Goal: Task Accomplishment & Management: Use online tool/utility

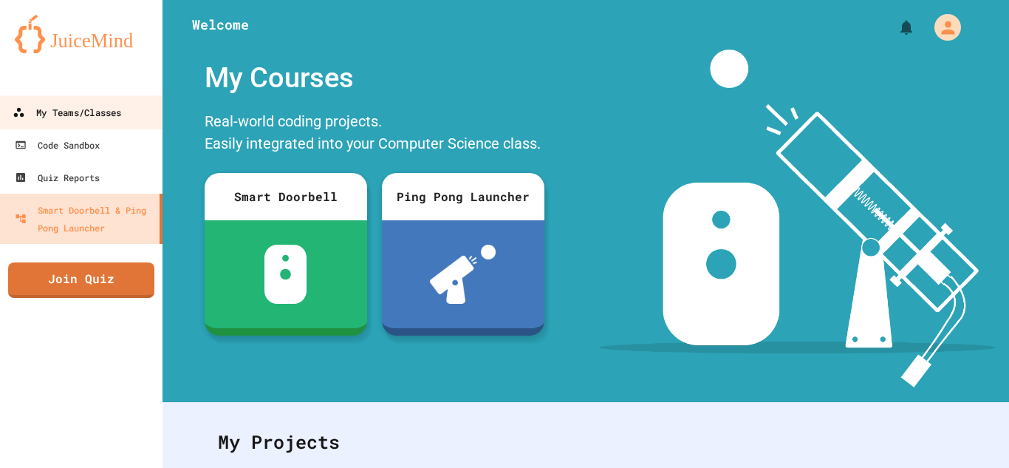
click at [79, 110] on div "My Teams/Classes" at bounding box center [67, 112] width 109 height 18
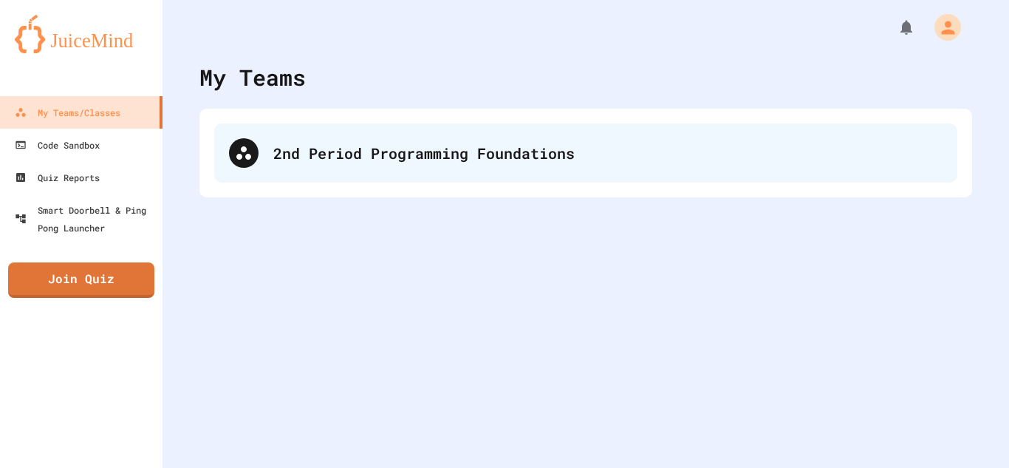
click at [310, 171] on div "2nd Period Programming Foundations" at bounding box center [585, 152] width 743 height 59
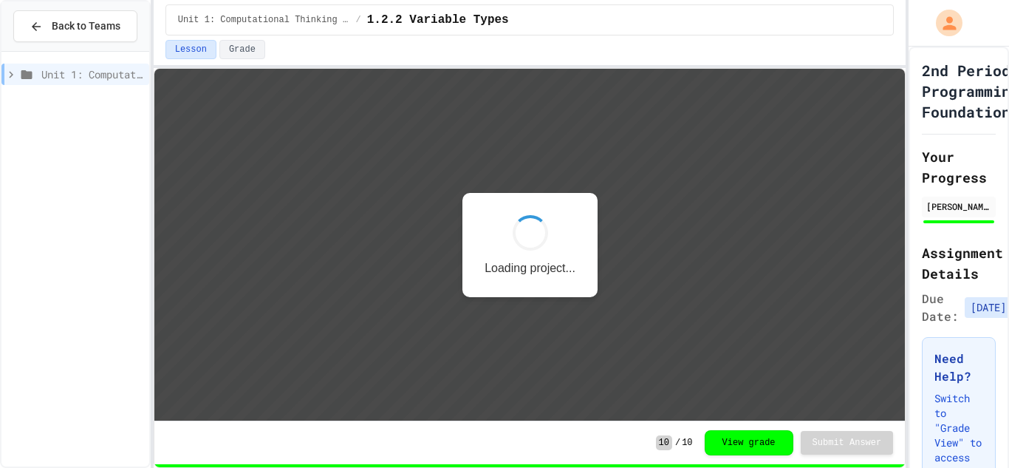
scroll to position [1, 0]
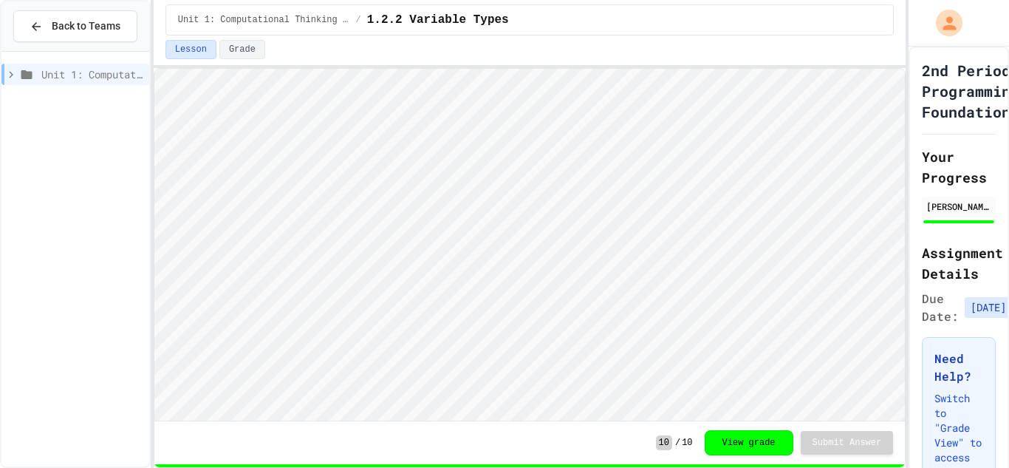
click at [8, 77] on icon at bounding box center [10, 74] width 13 height 13
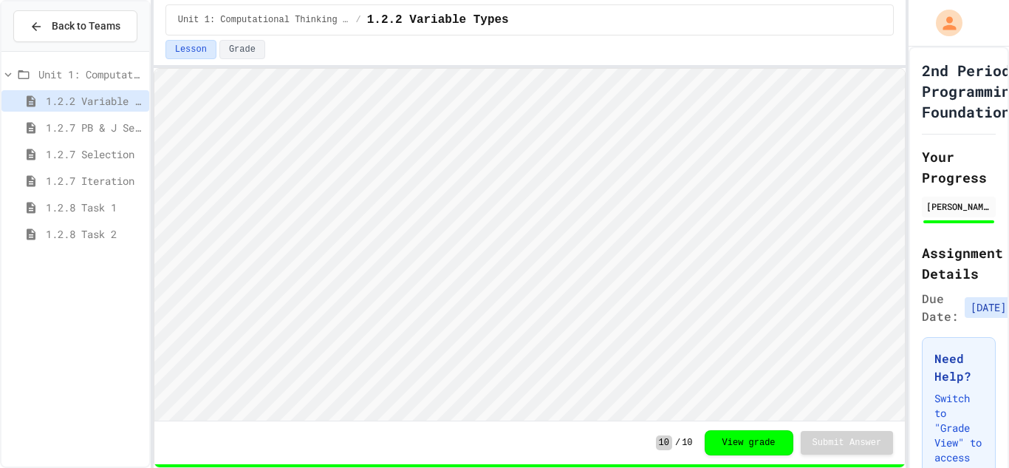
click at [96, 231] on span "1.2.8 Task 2" at bounding box center [94, 234] width 97 height 16
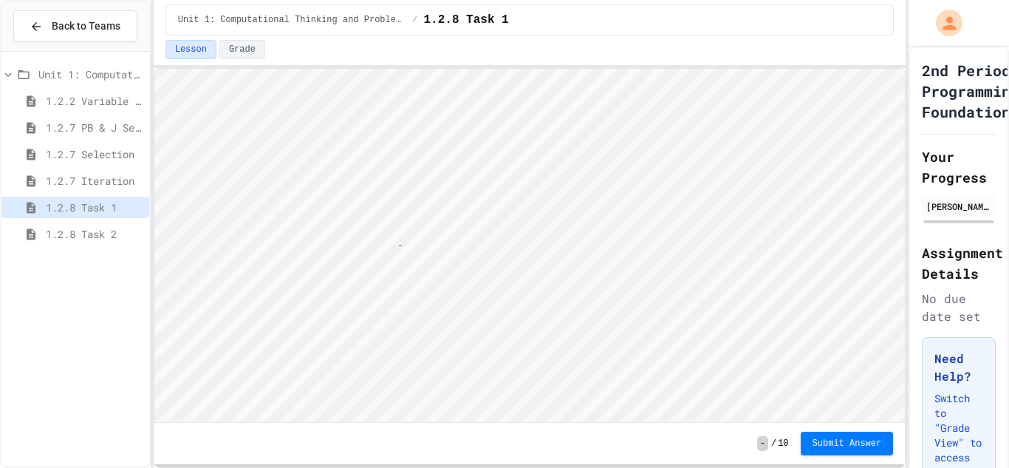
scroll to position [1, 7]
type textarea "**"
click at [854, 436] on span "Submit Answer" at bounding box center [846, 442] width 69 height 12
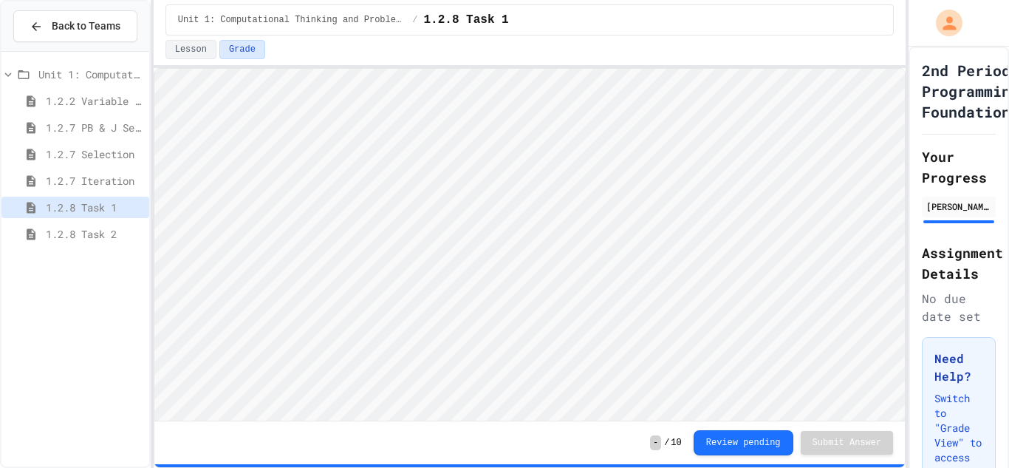
click at [96, 220] on div "1.2.8 Task 1" at bounding box center [75, 209] width 148 height 27
click at [99, 231] on span "1.2.8 Task 2" at bounding box center [94, 234] width 97 height 16
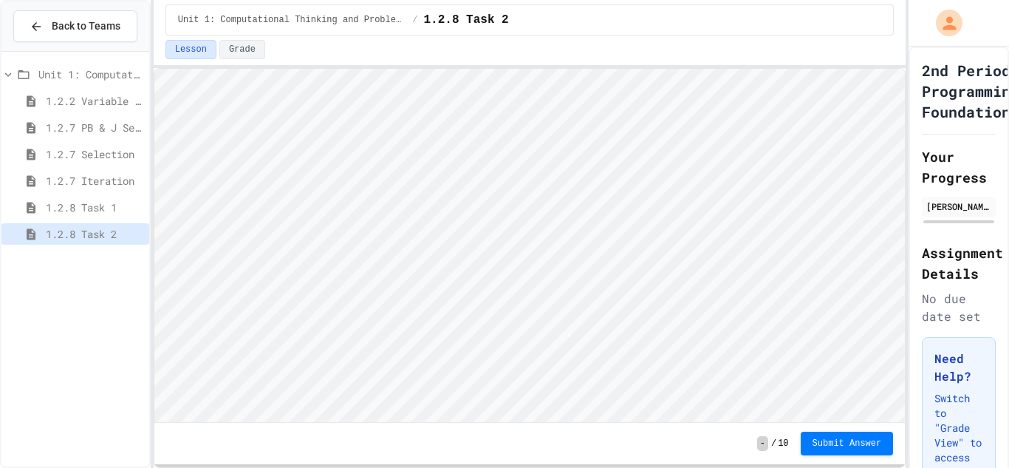
scroll to position [1, 0]
click at [844, 436] on button "Submit Answer" at bounding box center [847, 443] width 93 height 24
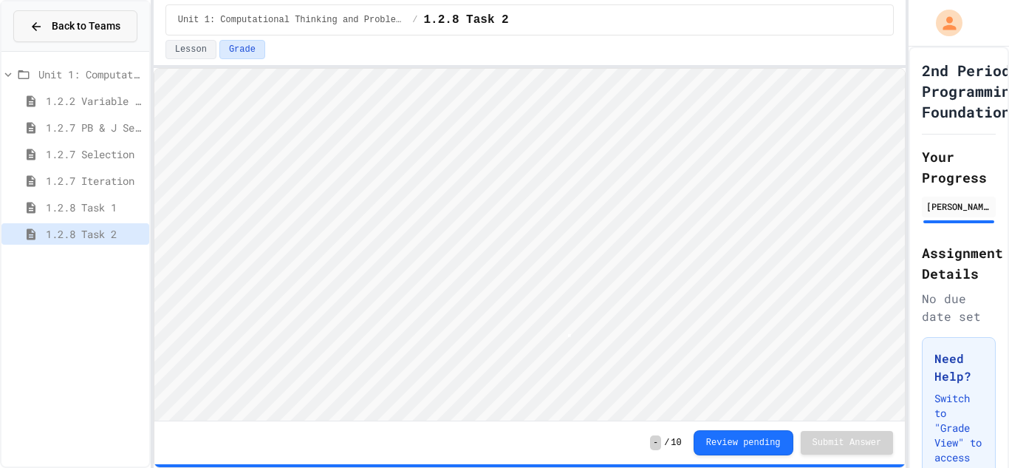
click at [61, 22] on span "Back to Teams" at bounding box center [86, 26] width 69 height 16
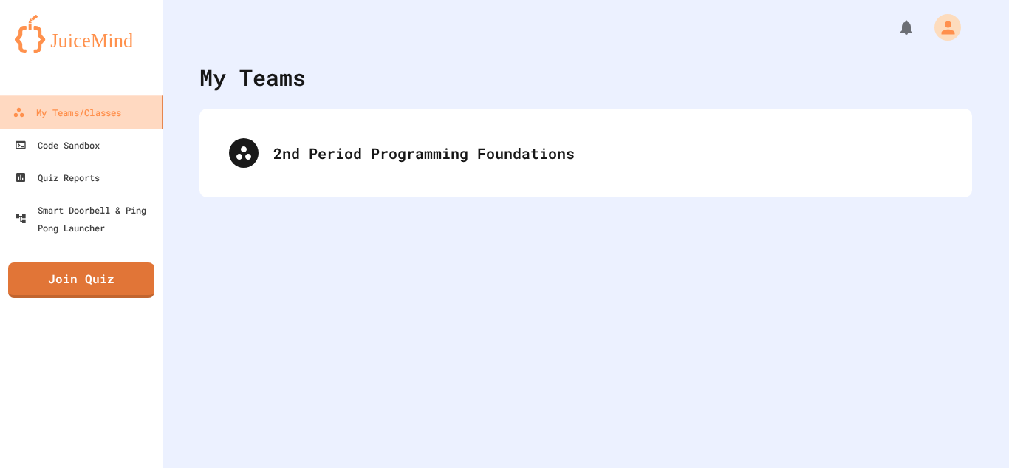
click at [136, 112] on link "My Teams/Classes" at bounding box center [82, 111] width 168 height 33
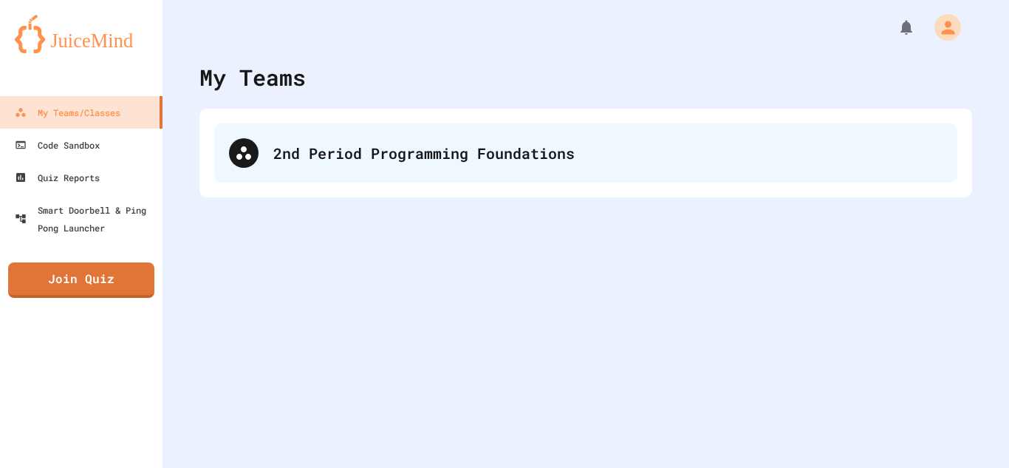
click at [329, 177] on div "2nd Period Programming Foundations" at bounding box center [585, 152] width 743 height 59
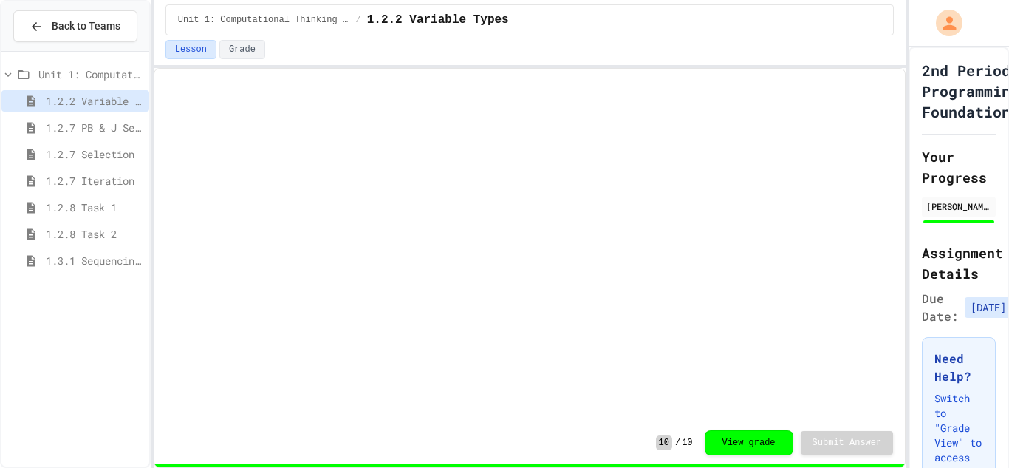
click at [116, 255] on span "1.3.1 Sequencing Patterns/Trends" at bounding box center [94, 261] width 97 height 16
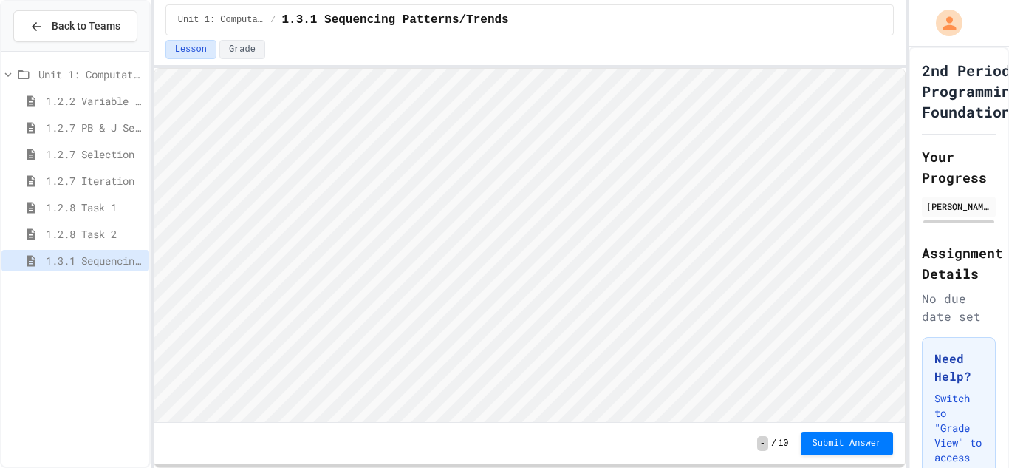
scroll to position [1, 0]
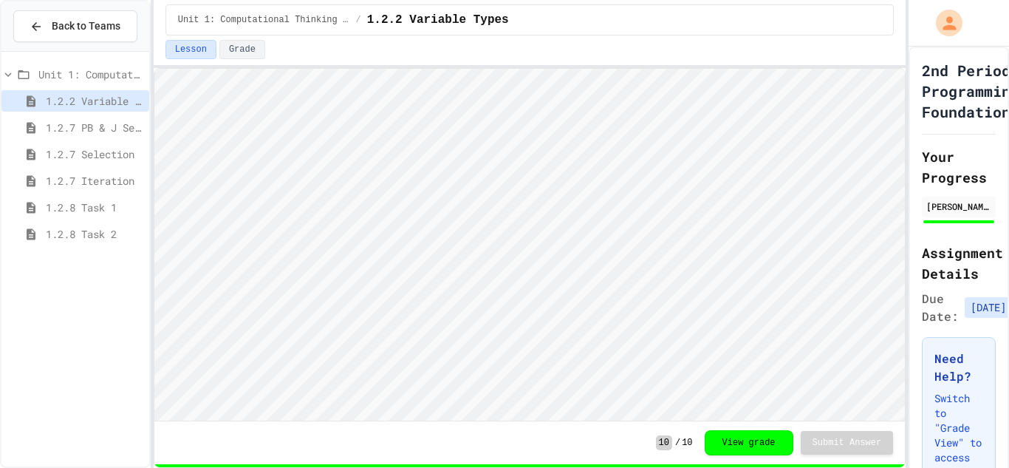
click at [73, 236] on span "1.2.8 Task 2" at bounding box center [94, 234] width 97 height 16
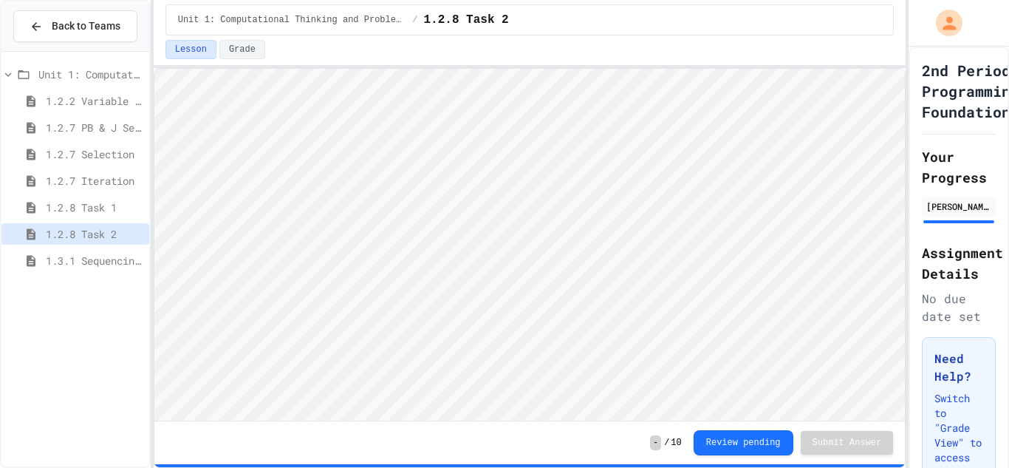
click at [70, 267] on span "1.3.1 Sequencing Patterns/Trends" at bounding box center [94, 261] width 97 height 16
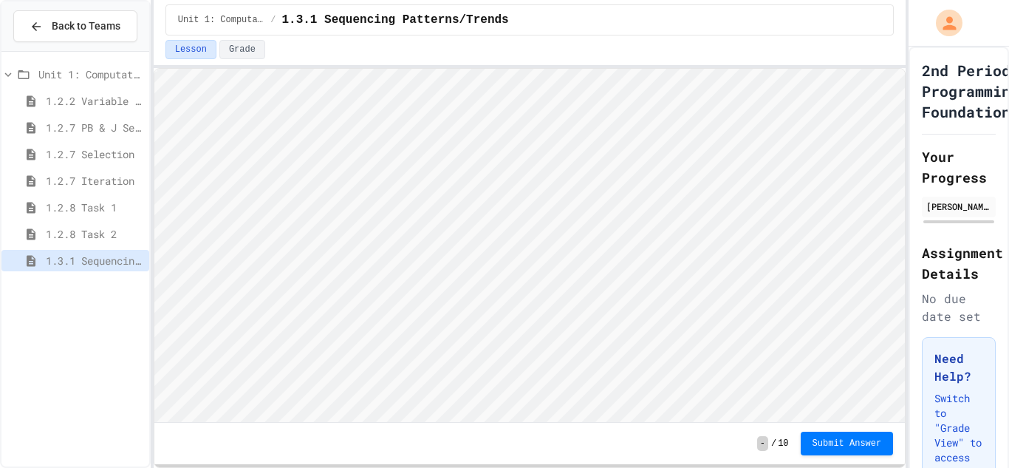
click at [76, 261] on span "1.3.1 Sequencing Patterns/Trends" at bounding box center [94, 261] width 97 height 16
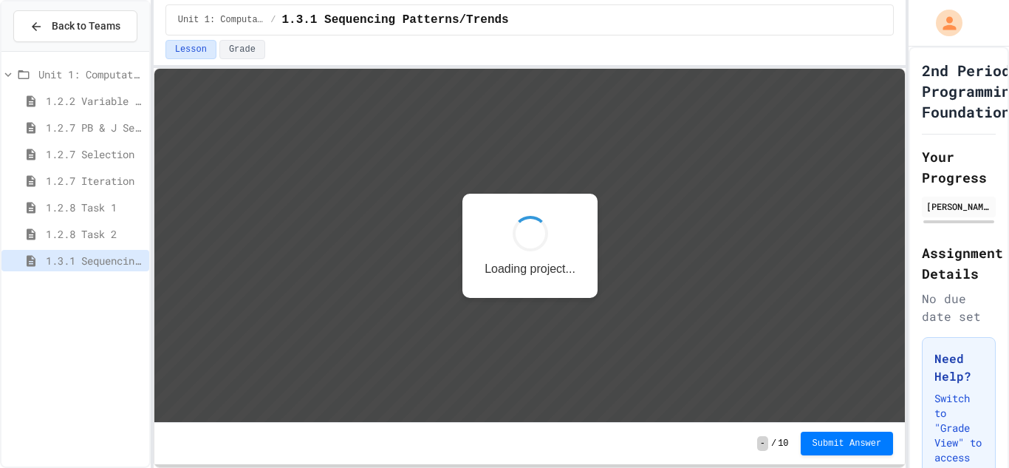
scroll to position [1, 0]
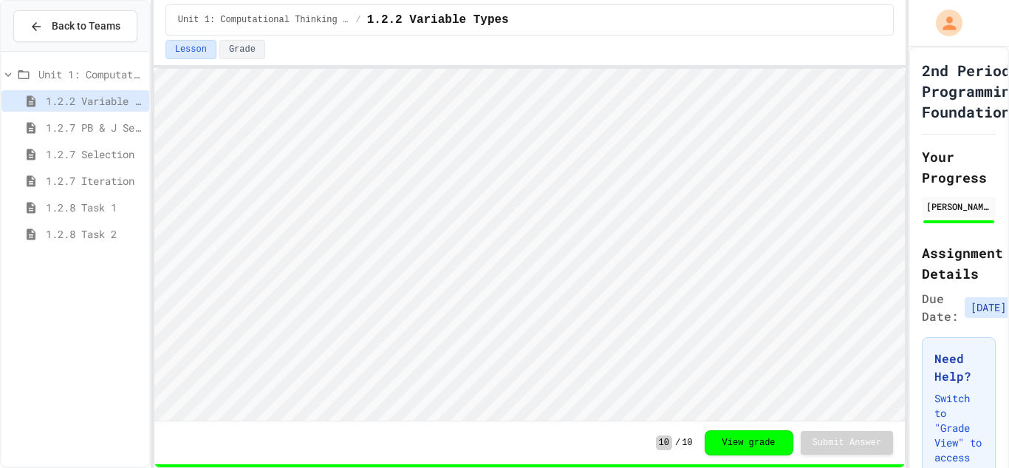
click at [120, 247] on div "1.2.8 Task 2" at bounding box center [75, 236] width 148 height 27
click at [116, 239] on span "1.2.8 Task 2" at bounding box center [94, 234] width 97 height 16
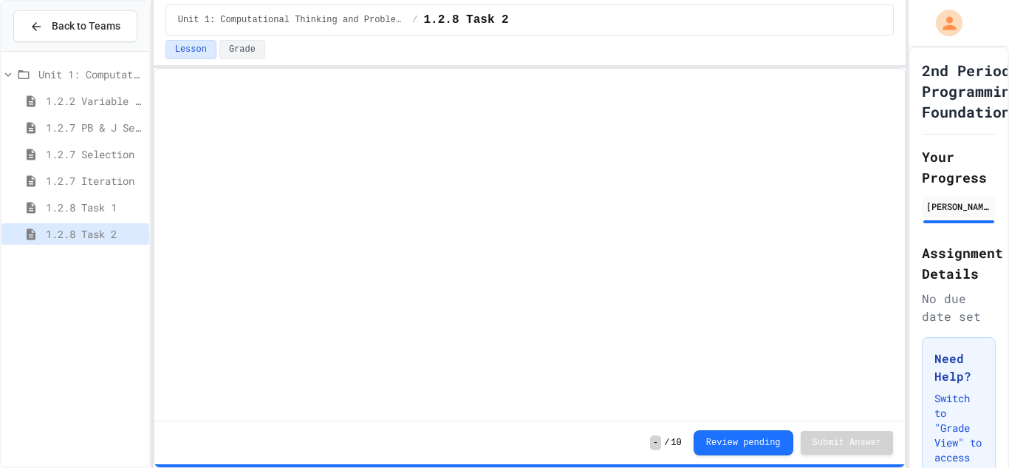
click at [116, 239] on span "1.2.8 Task 2" at bounding box center [94, 234] width 97 height 16
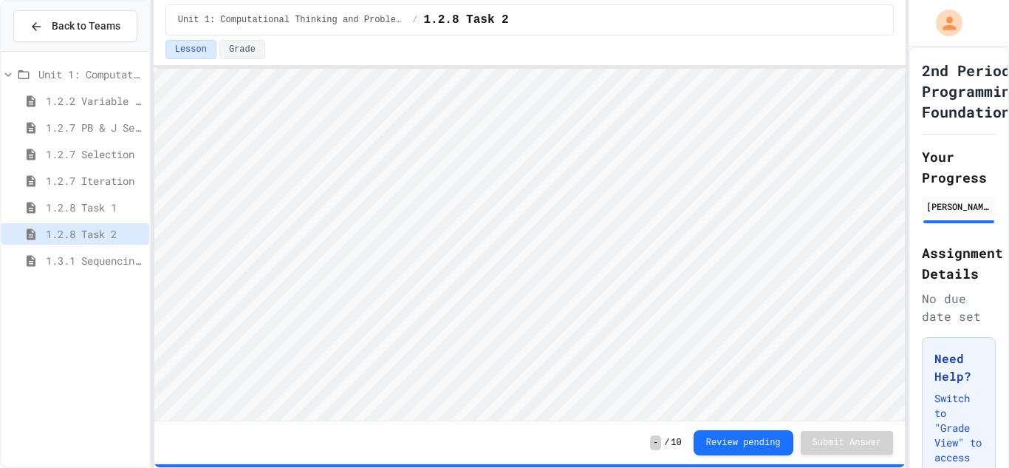
click at [114, 256] on span "1.3.1 Sequencing Patterns/Trends" at bounding box center [94, 261] width 97 height 16
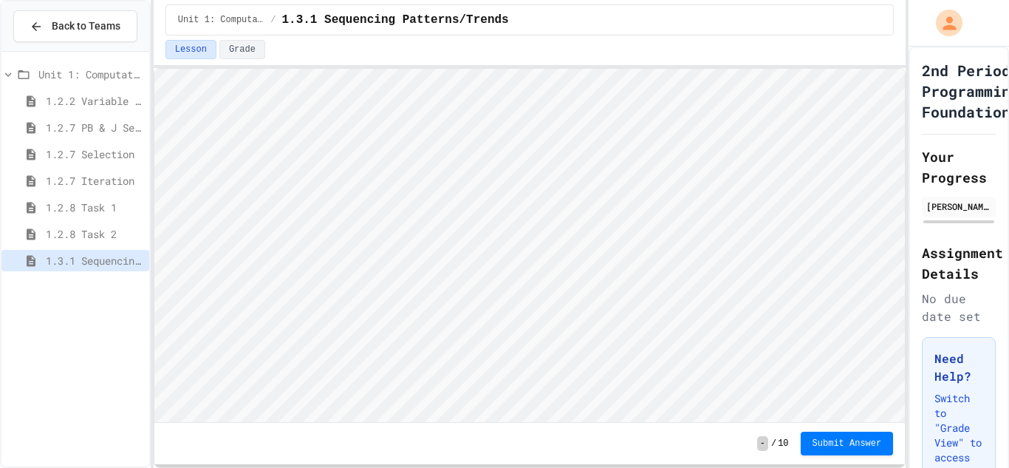
scroll to position [1, 0]
type textarea "*"
click at [824, 439] on span "Submit Answer" at bounding box center [846, 443] width 69 height 12
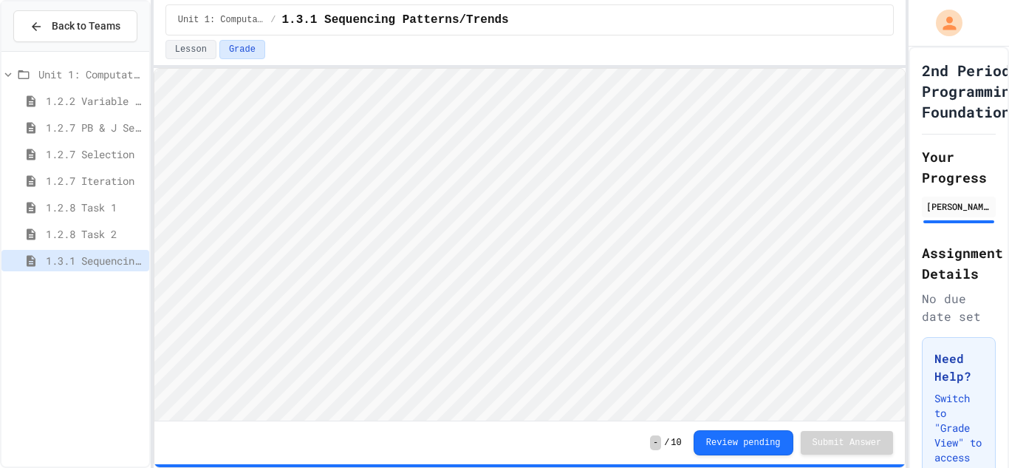
scroll to position [1, 0]
click at [81, 278] on div "Unit 1: Computational Thinking and Problem Solving 1.2.2 Variable Types 1.2.7 P…" at bounding box center [75, 170] width 148 height 225
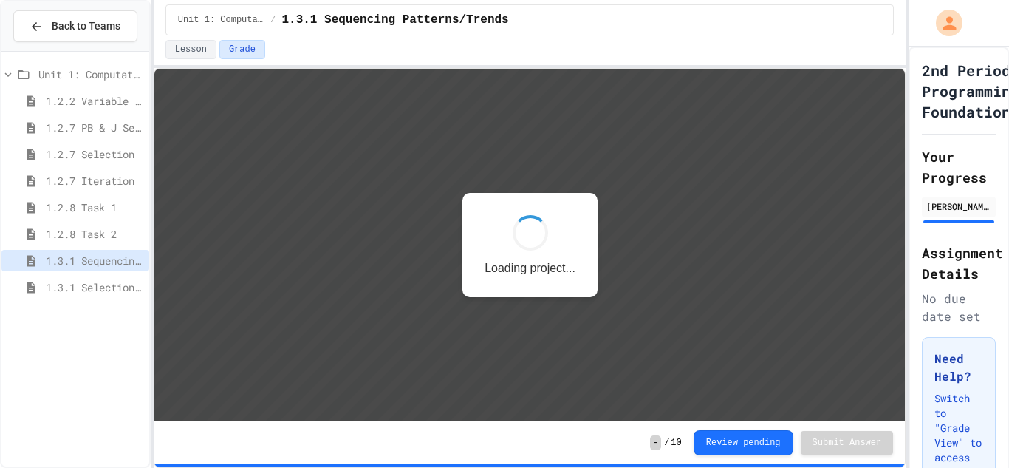
scroll to position [1, 0]
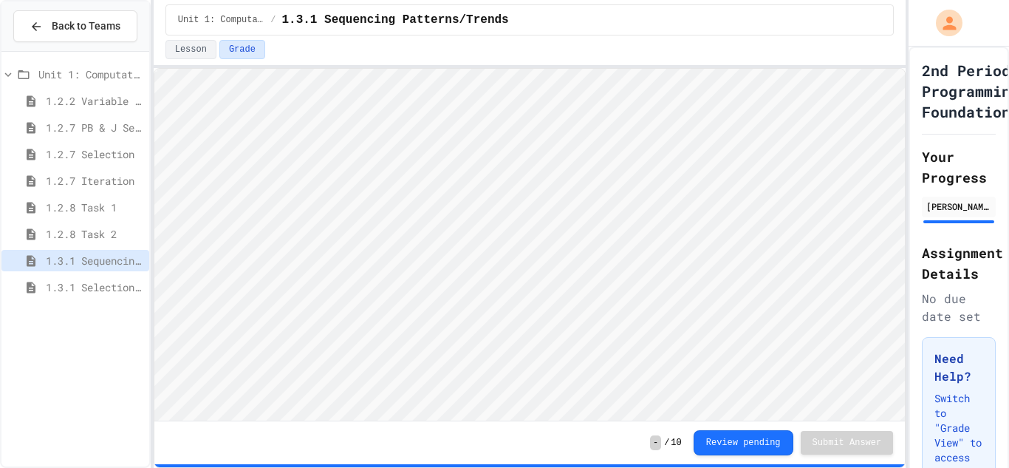
click at [89, 276] on div "1.3.1 Selection Patterns/Trends" at bounding box center [75, 286] width 148 height 21
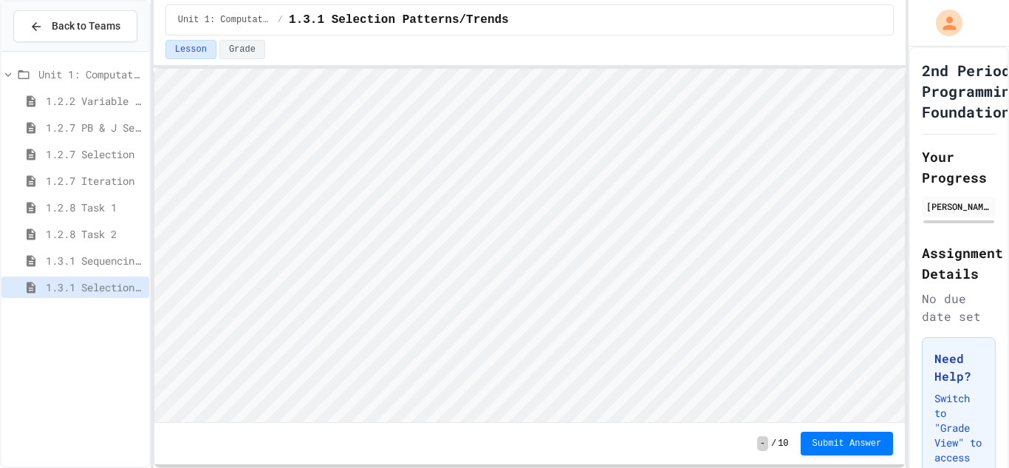
scroll to position [1, 0]
click at [830, 441] on span "Submit Answer" at bounding box center [846, 443] width 69 height 12
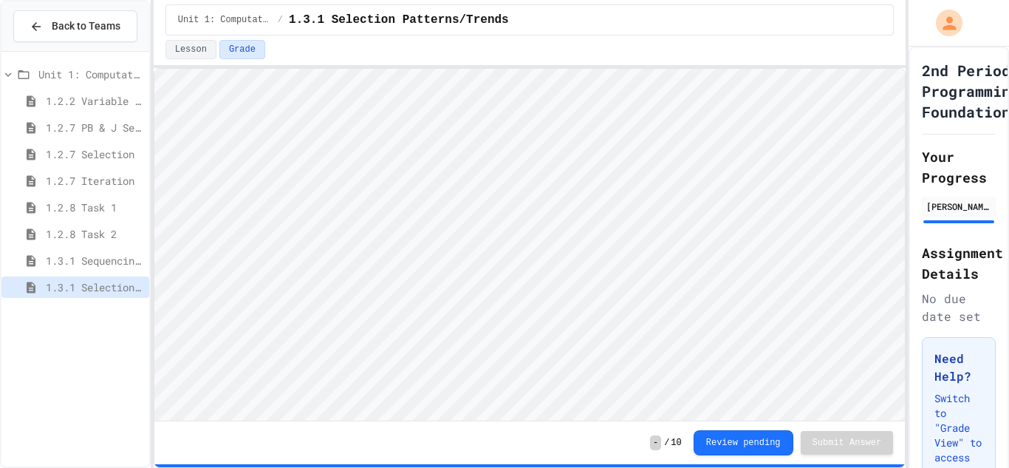
click at [105, 262] on span "1.3.1 Sequencing Patterns/Trends" at bounding box center [94, 261] width 97 height 16
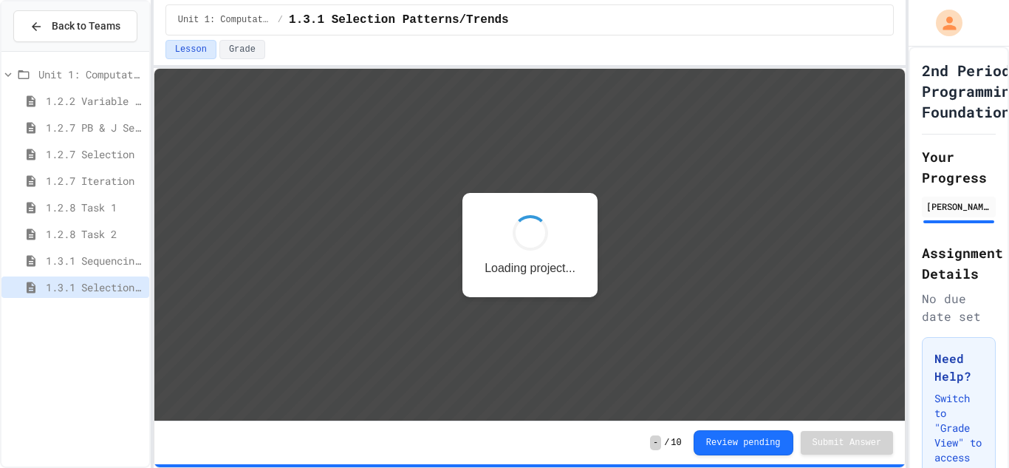
scroll to position [1, 0]
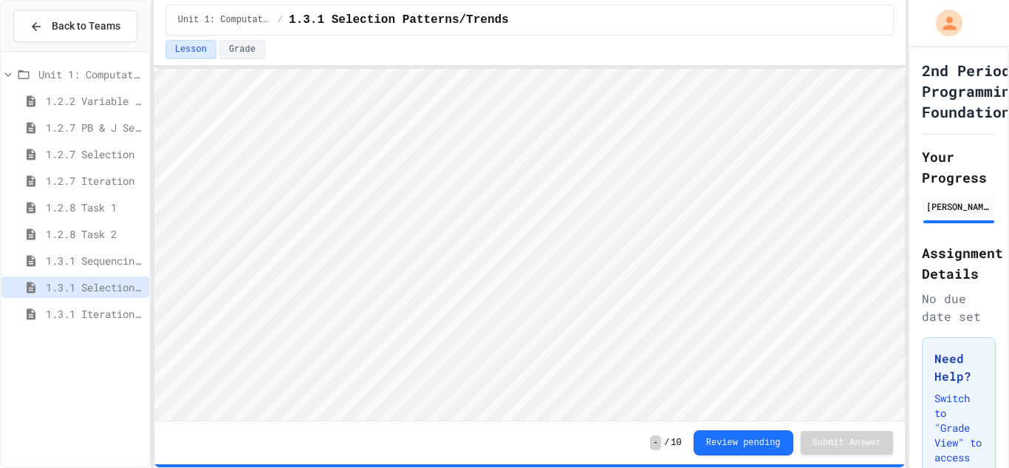
click at [77, 322] on div "1.3.1 Iteration Patterns/Trends" at bounding box center [75, 313] width 148 height 21
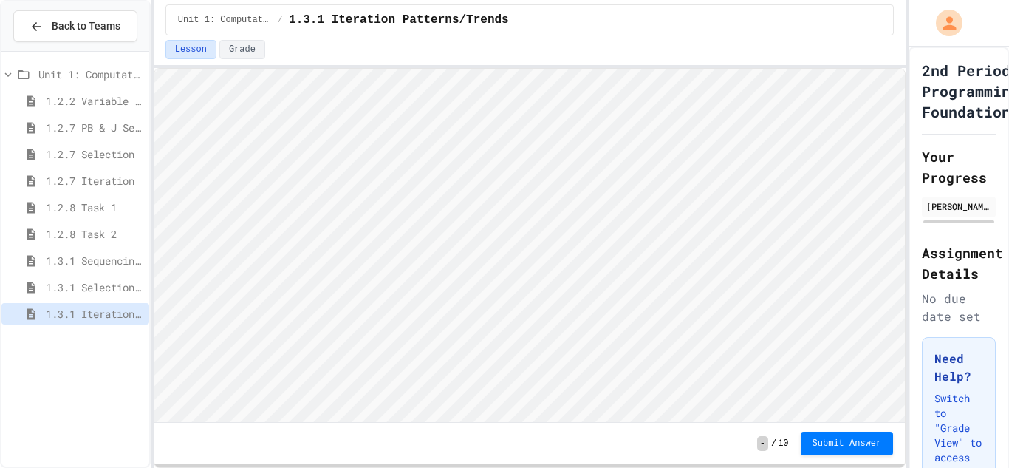
scroll to position [1, 0]
type textarea "**"
click at [847, 436] on span "Submit Answer" at bounding box center [846, 442] width 69 height 12
